Goal: Contribute content: Add original content to the website for others to see

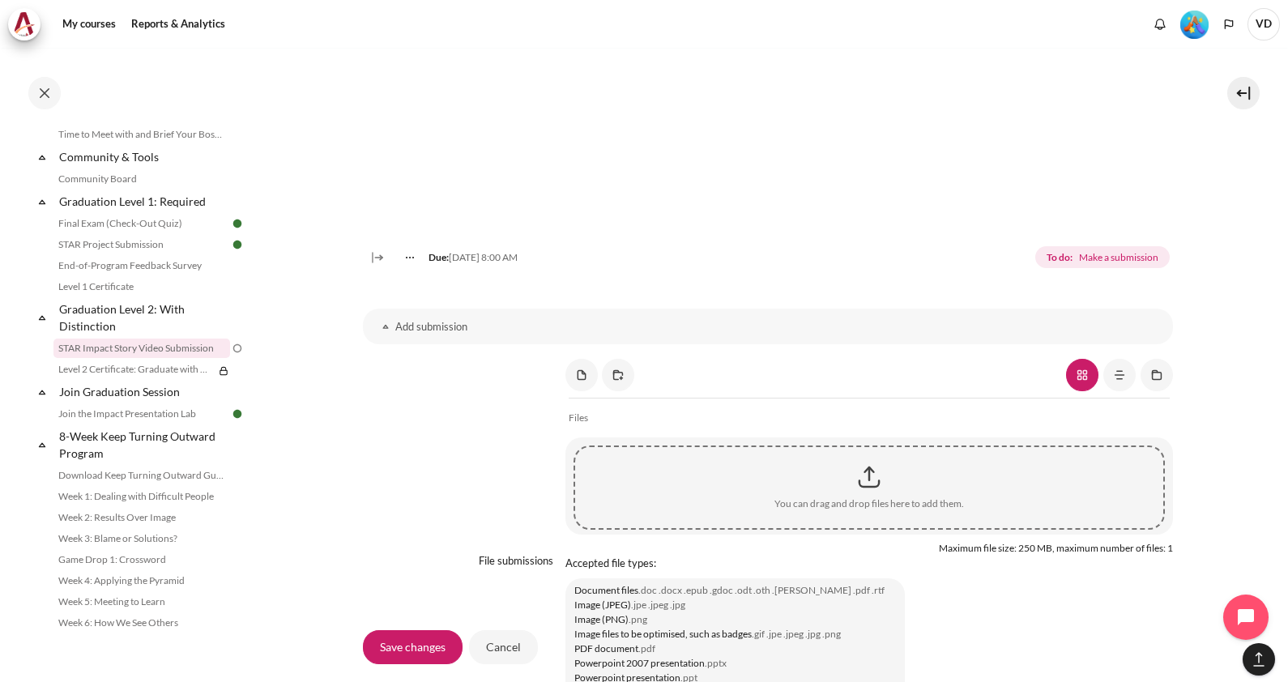
scroll to position [1159, 0]
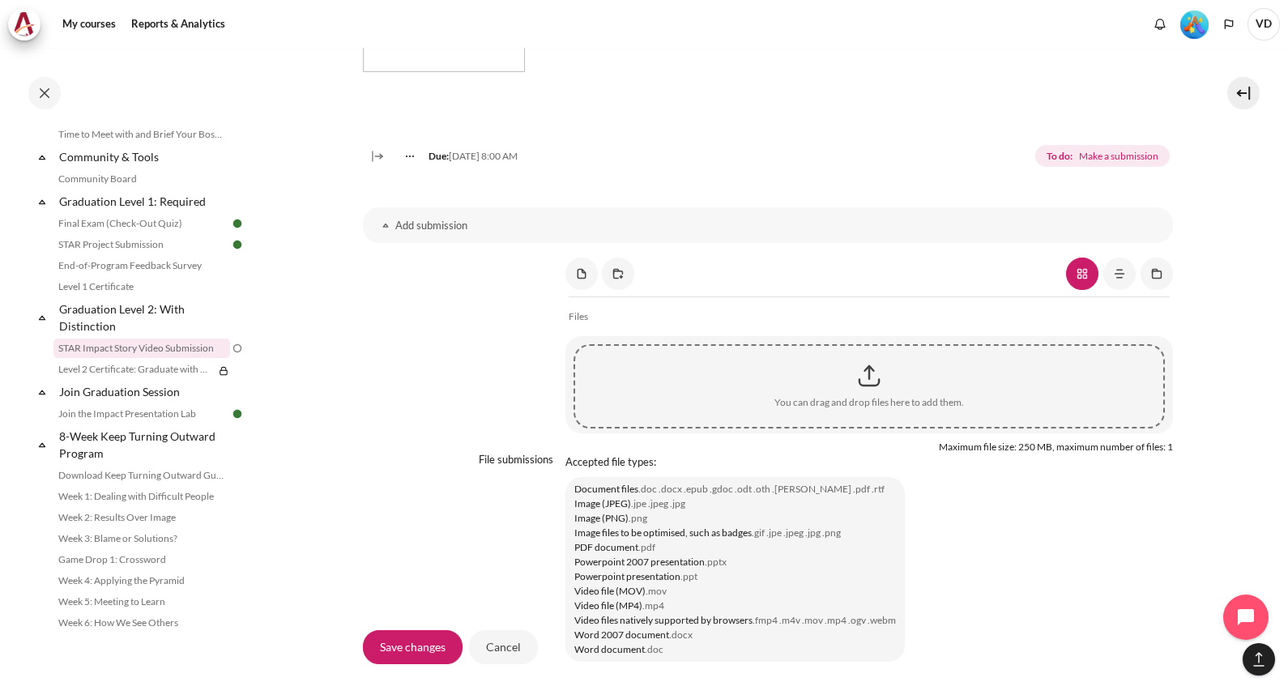
click at [860, 393] on div "Content" at bounding box center [869, 376] width 588 height 41
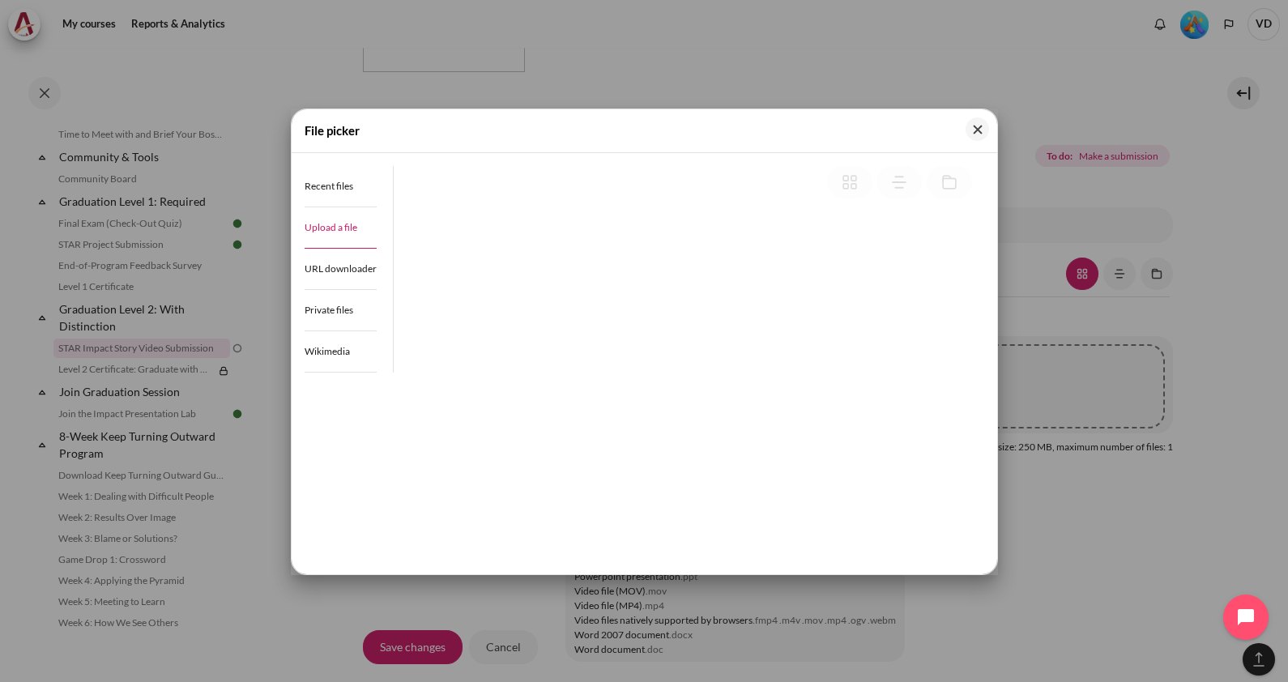
click at [331, 224] on span "Upload a file" at bounding box center [331, 227] width 53 height 12
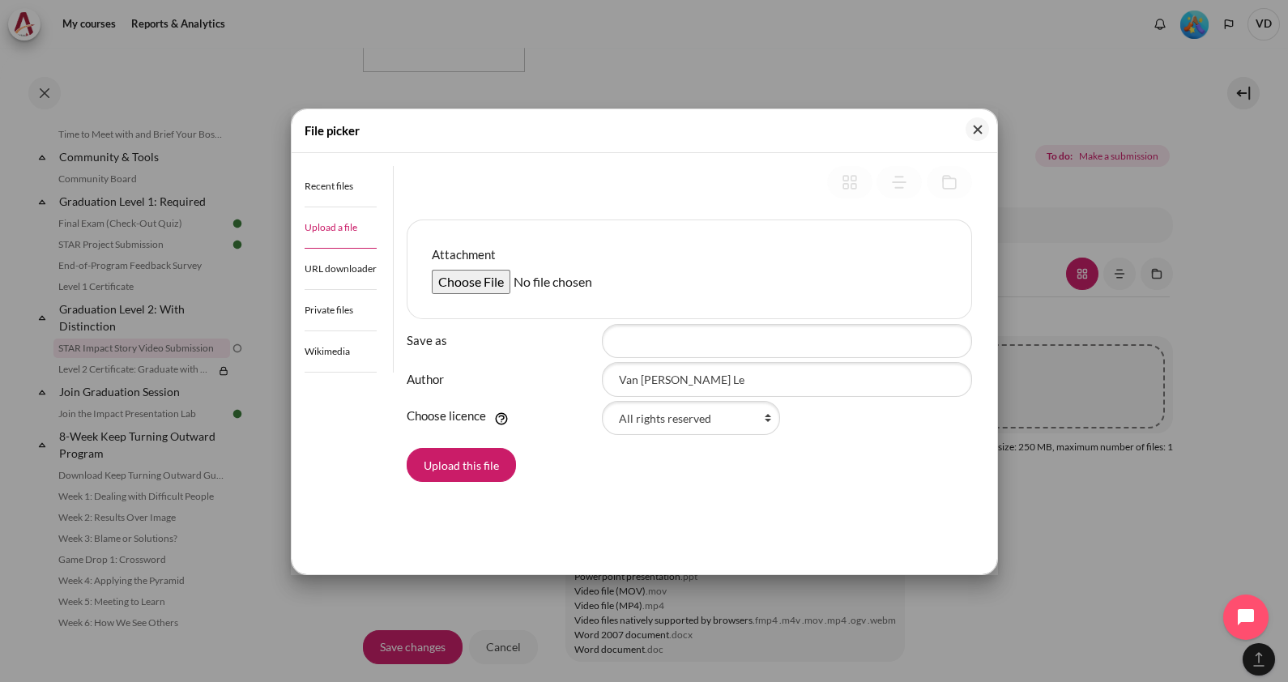
click at [463, 277] on input "Attachment" at bounding box center [556, 282] width 248 height 24
type input "C:\fakepath\Outward minset - Le Van.mp4"
click at [702, 413] on select "All rights reserved" at bounding box center [691, 418] width 178 height 34
click at [904, 418] on div "All rights reserved" at bounding box center [787, 418] width 370 height 34
click at [734, 331] on input "Save as" at bounding box center [787, 341] width 370 height 34
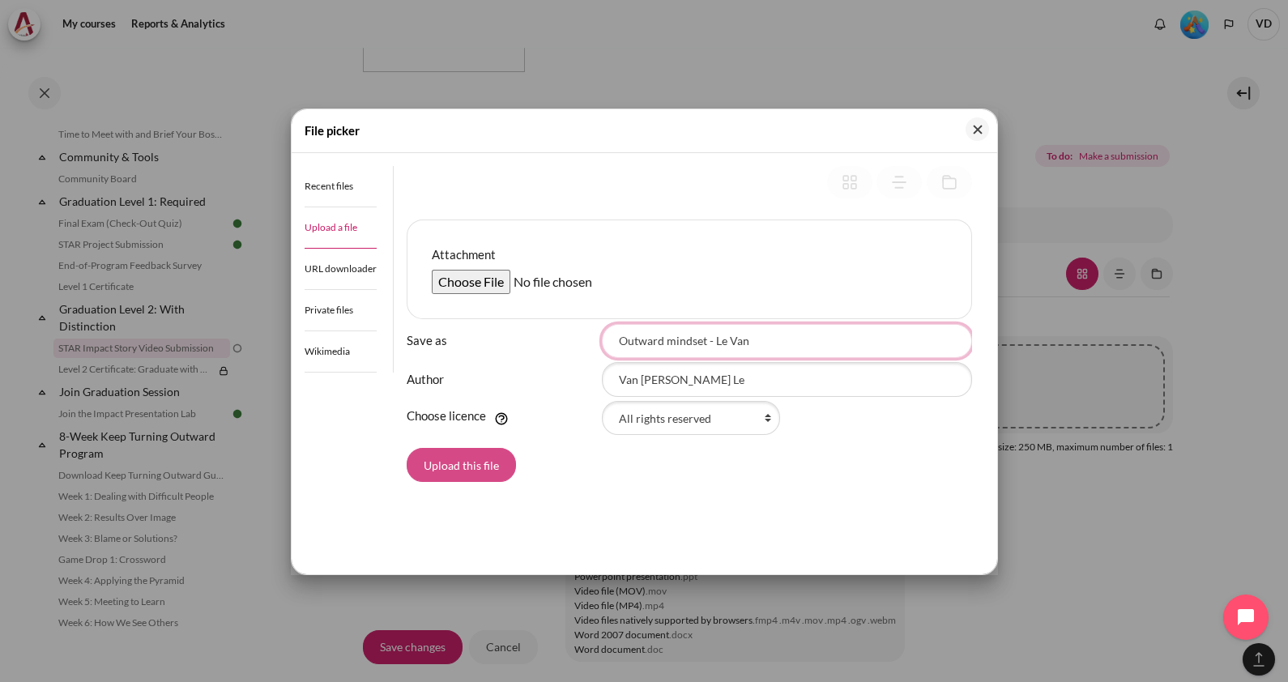
type input "Outward mindset - Le Van"
click at [473, 455] on button "Upload this file" at bounding box center [461, 465] width 109 height 34
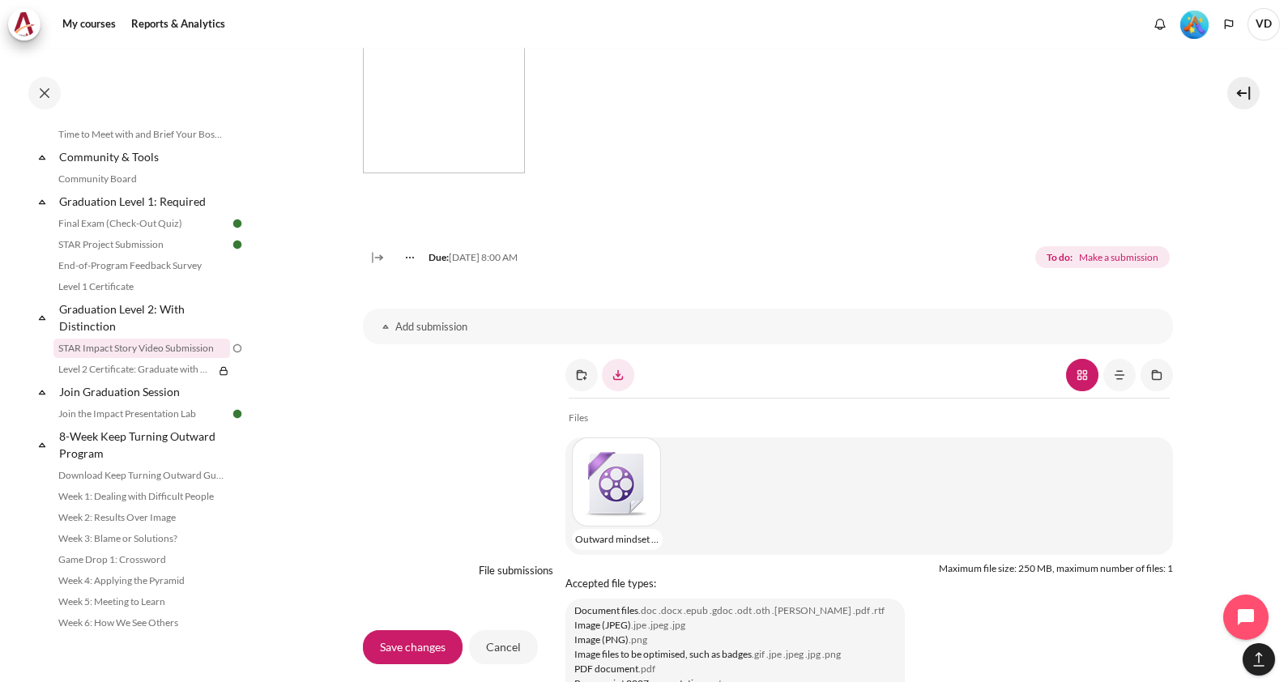
scroll to position [8, 0]
click at [400, 642] on input "Save changes" at bounding box center [413, 647] width 100 height 34
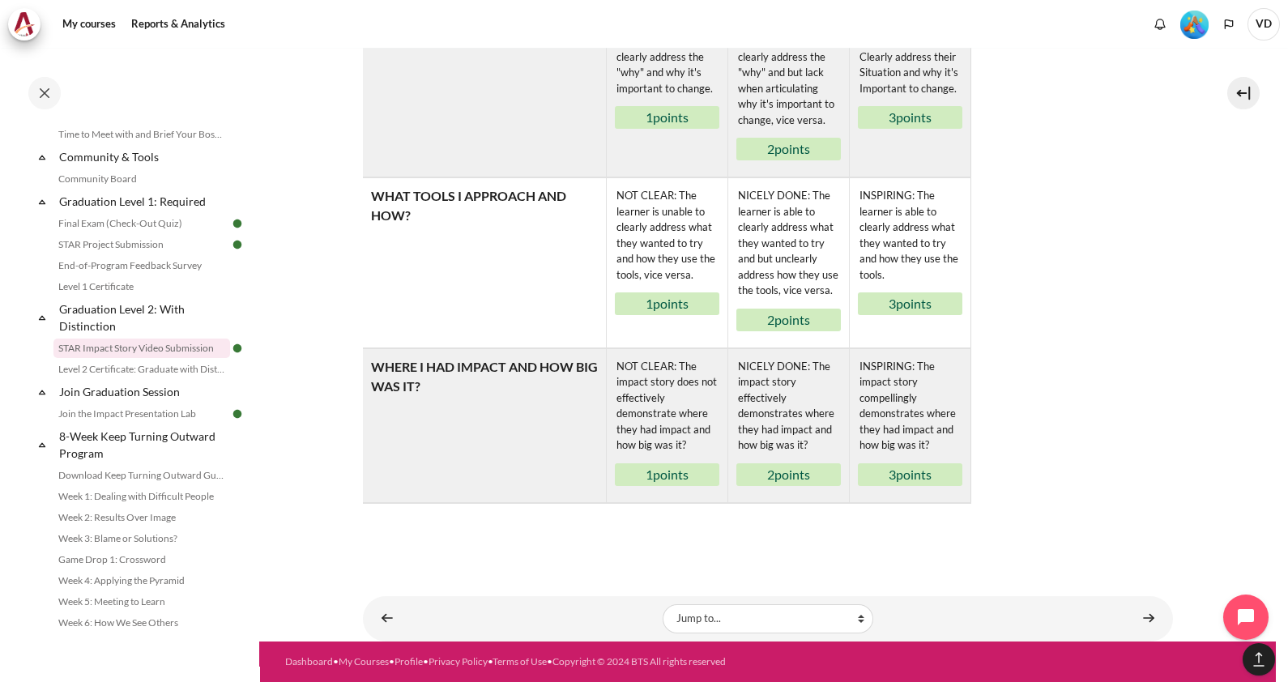
scroll to position [1099, 0]
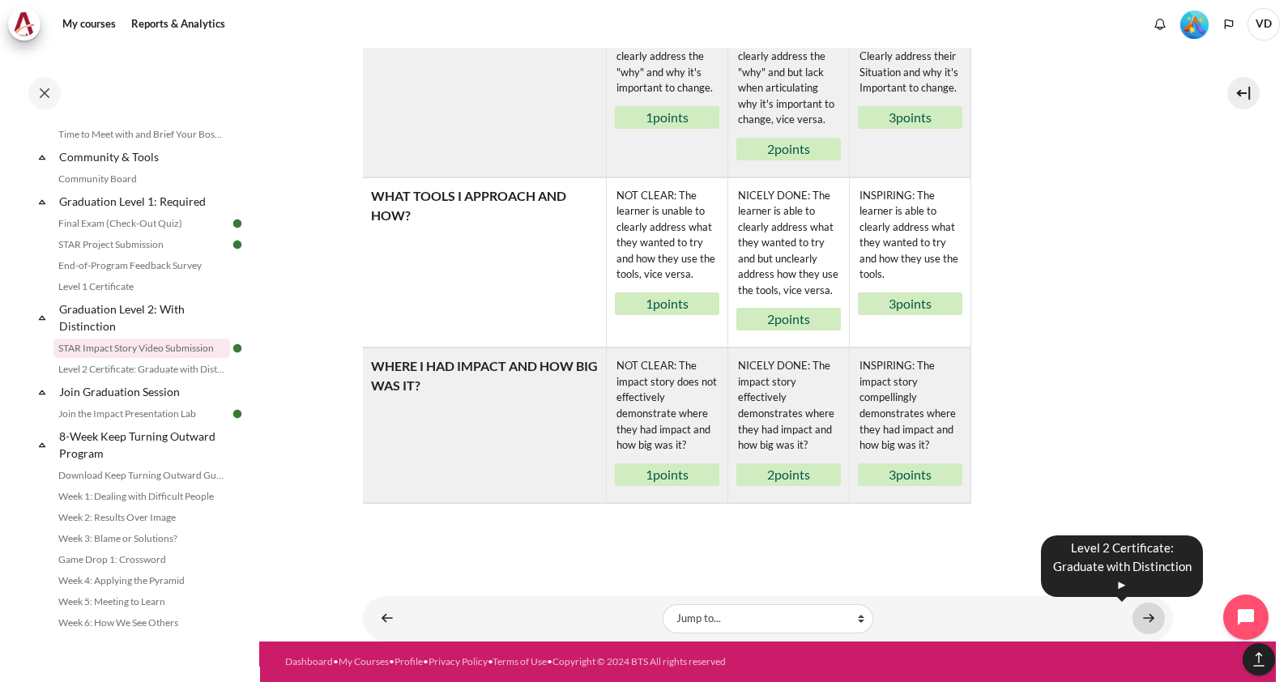
click at [1143, 612] on link "Content" at bounding box center [1149, 619] width 32 height 32
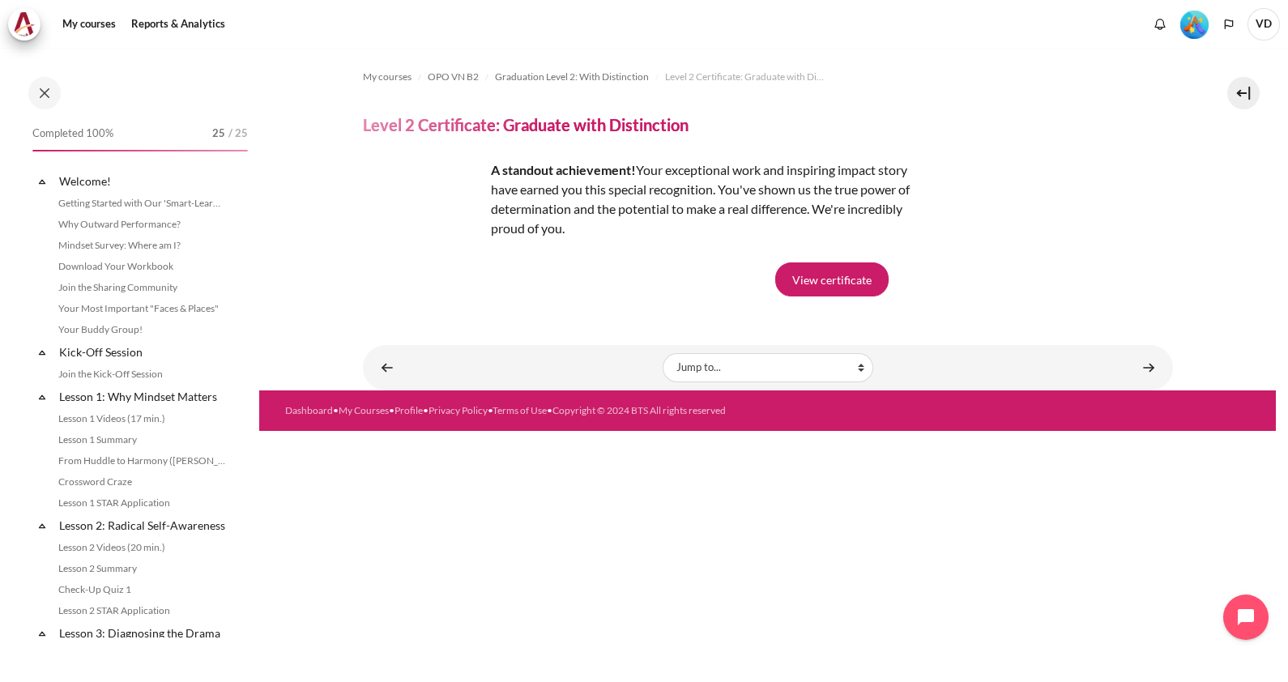
scroll to position [1731, 0]
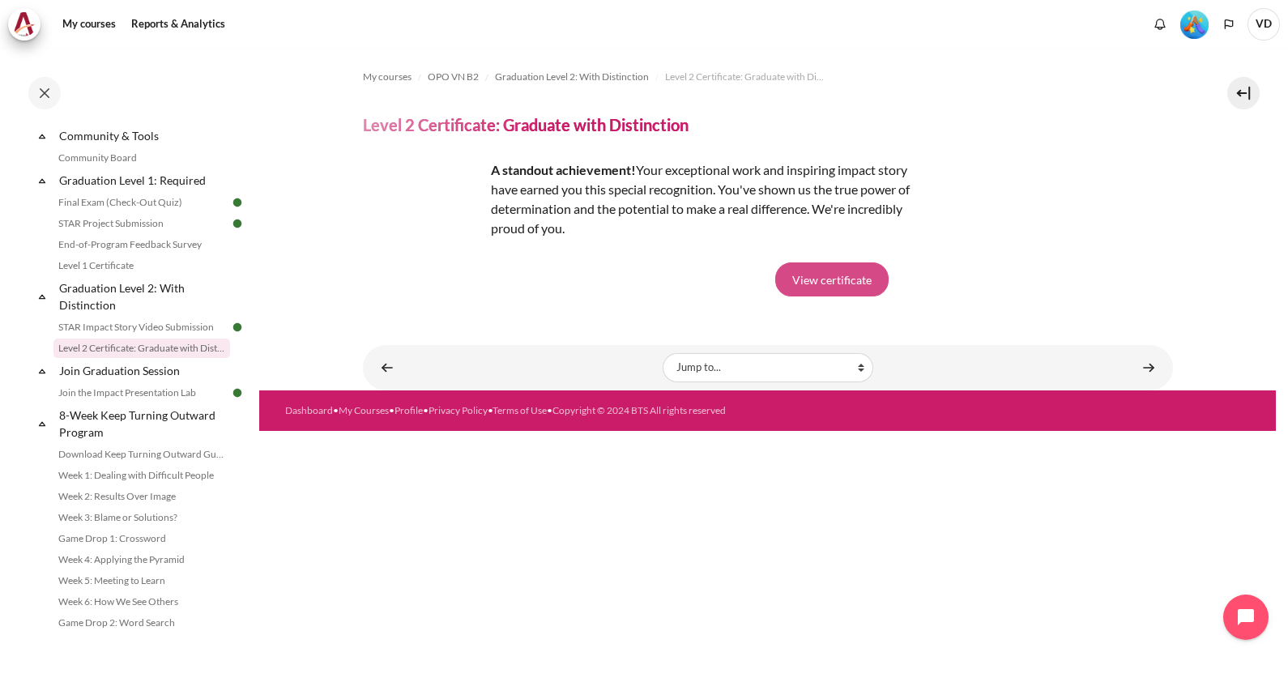
click at [828, 272] on link "View certificate" at bounding box center [831, 280] width 113 height 34
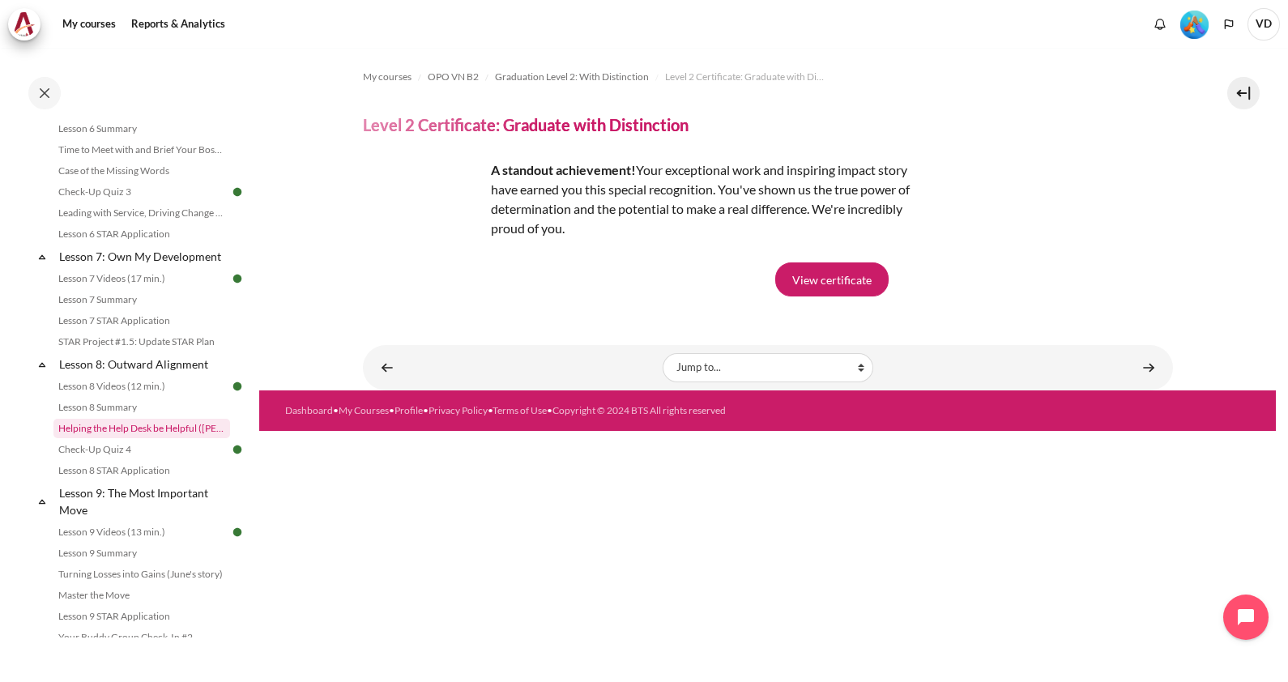
scroll to position [1802, 0]
